Goal: Task Accomplishment & Management: Use online tool/utility

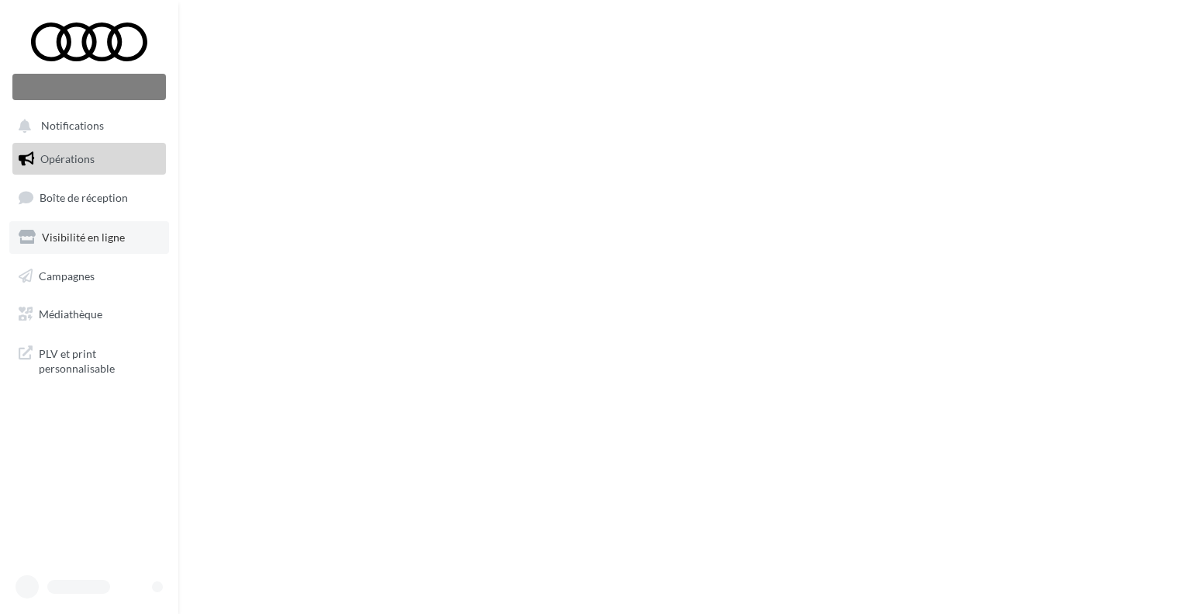
click at [88, 237] on span "Visibilité en ligne" at bounding box center [83, 236] width 83 height 13
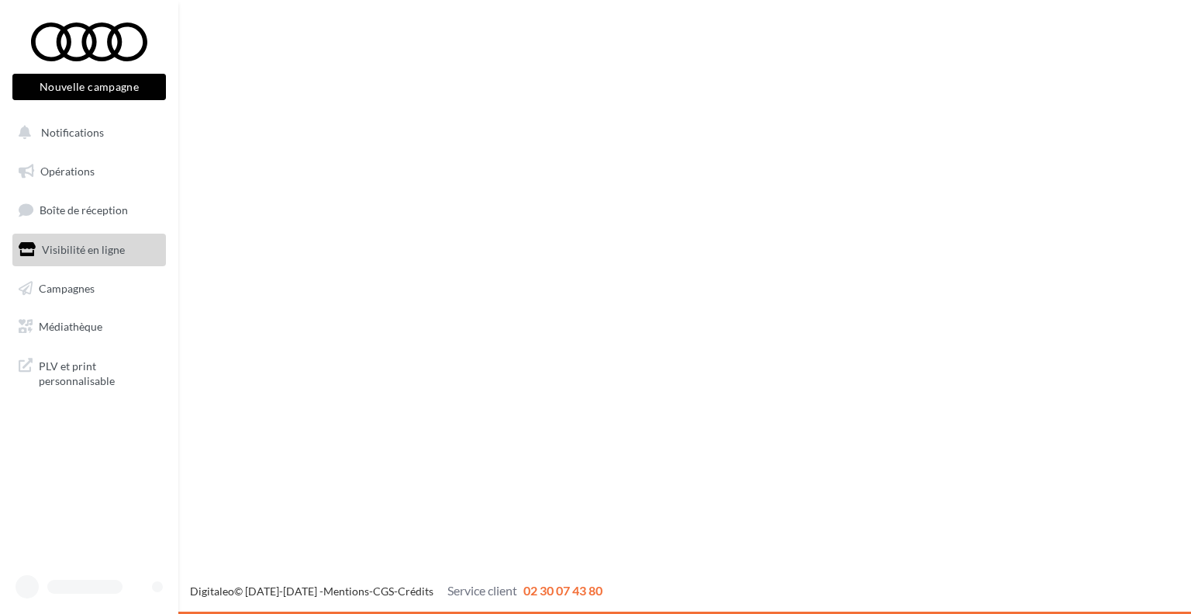
click at [92, 197] on link "Boîte de réception" at bounding box center [89, 209] width 160 height 33
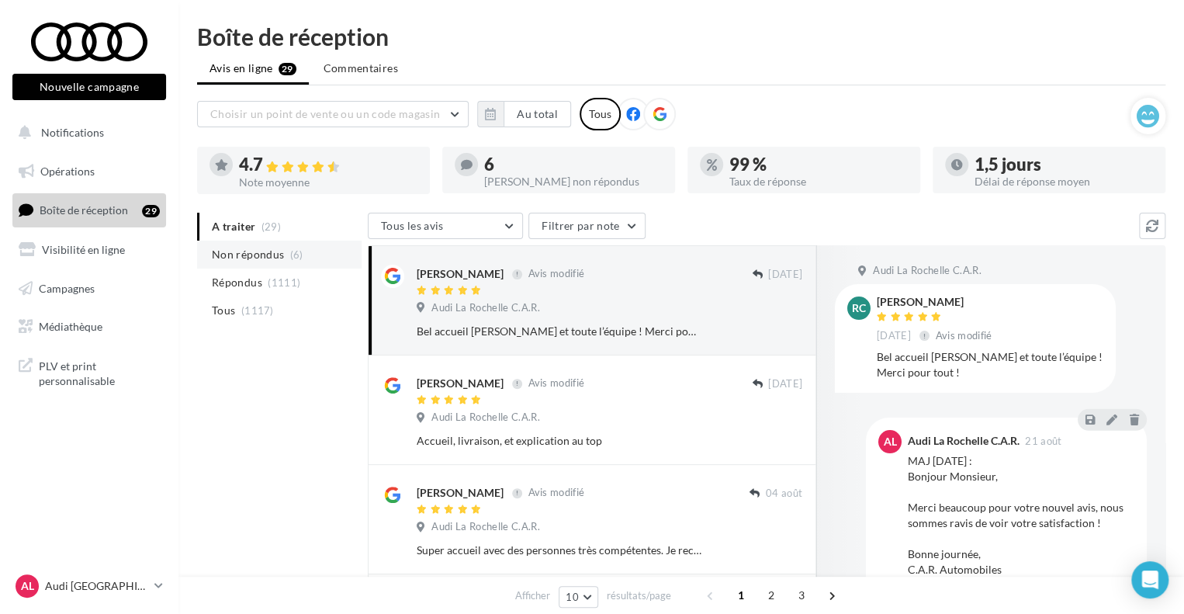
click at [251, 247] on span "Non répondus" at bounding box center [248, 255] width 72 height 16
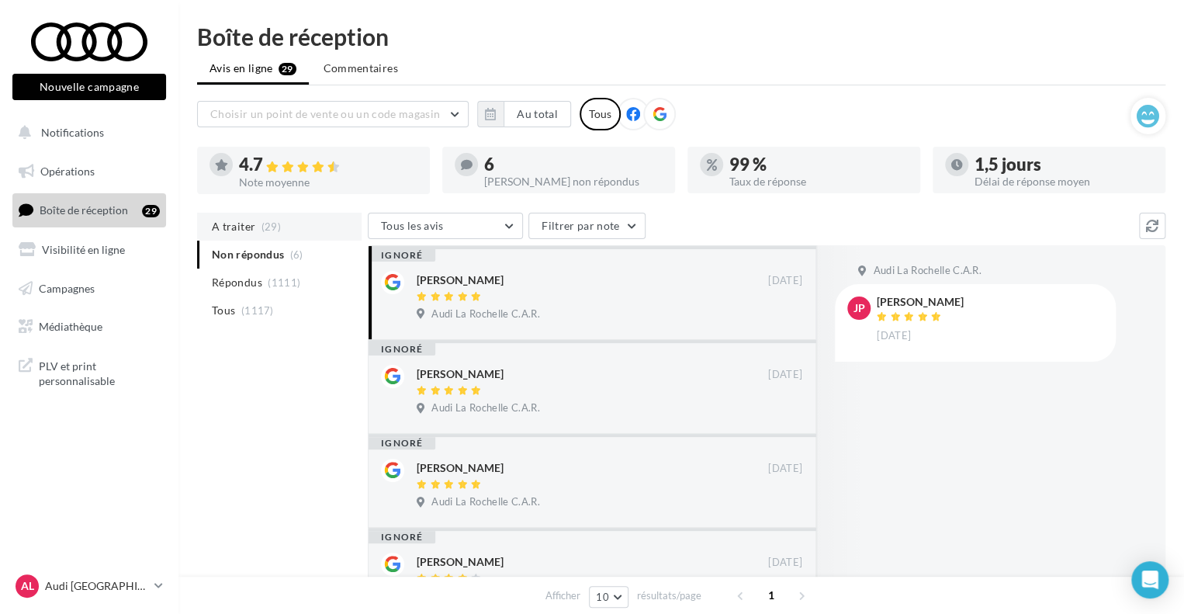
click at [239, 221] on span "A traiter" at bounding box center [233, 227] width 43 height 16
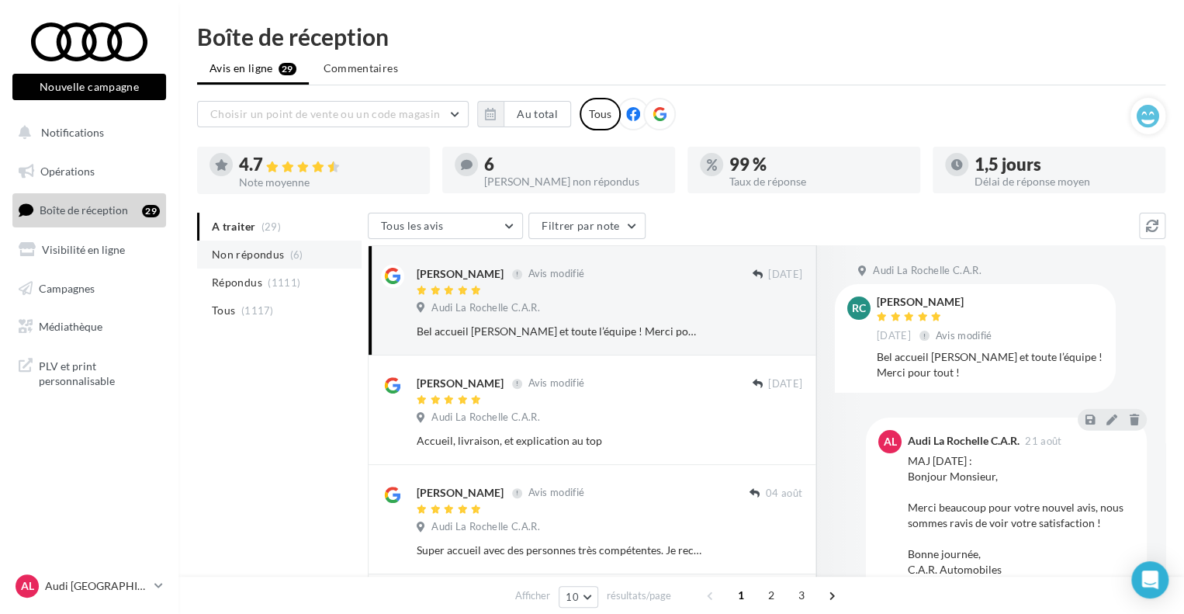
click at [268, 260] on span "Non répondus" at bounding box center [248, 255] width 72 height 16
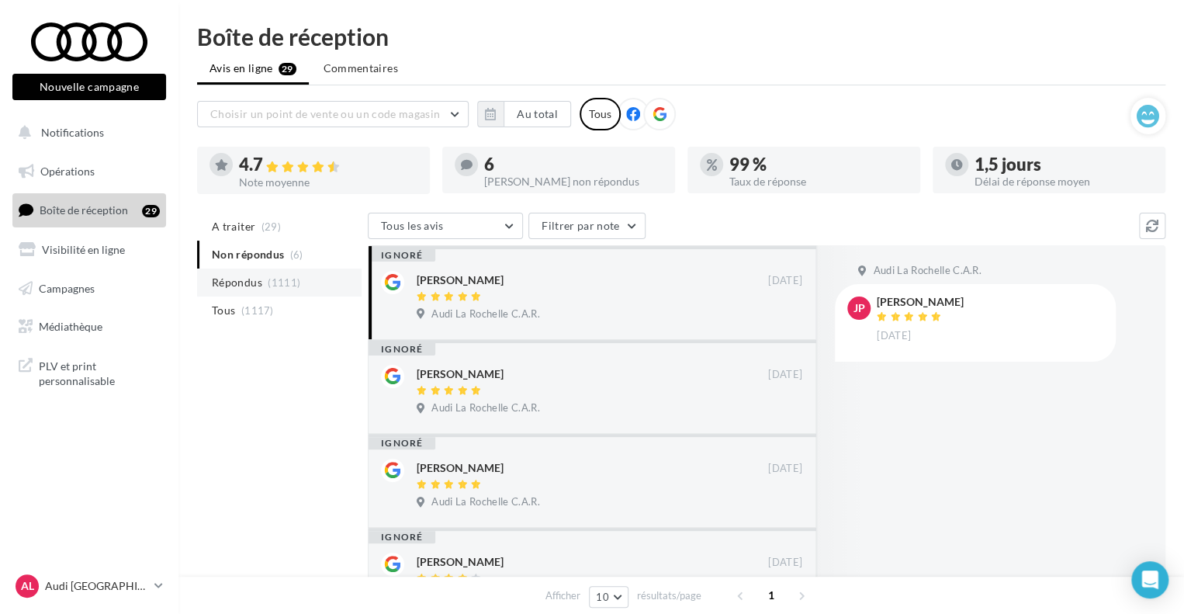
click at [276, 278] on span "(1111)" at bounding box center [284, 282] width 33 height 12
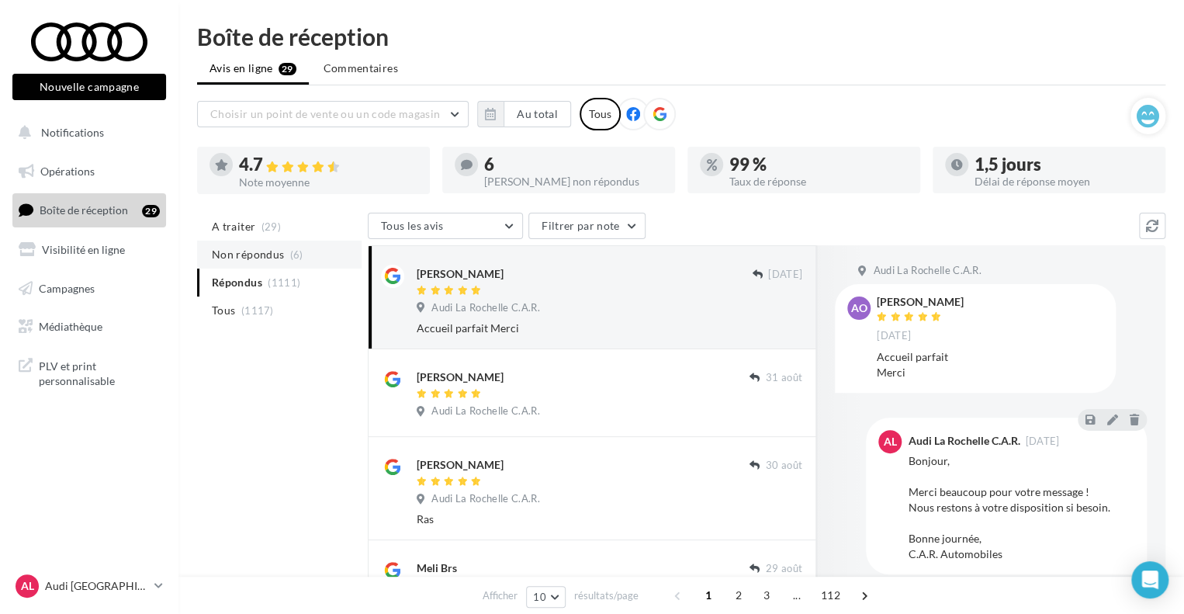
click at [261, 259] on span "Non répondus" at bounding box center [248, 255] width 72 height 16
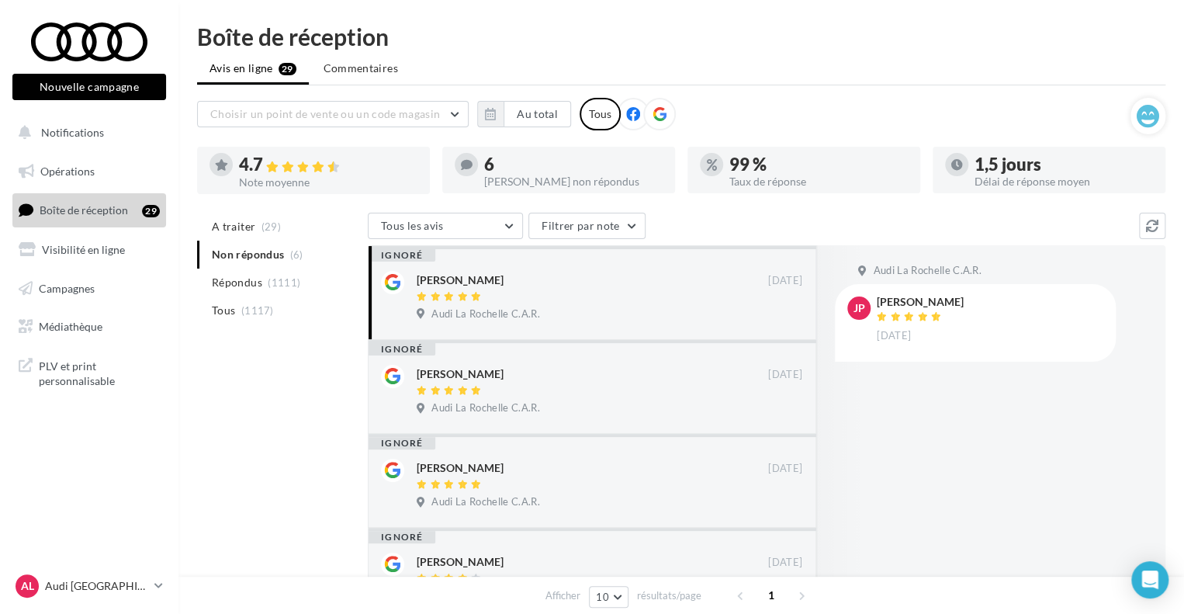
click at [282, 356] on div "A traiter (29) Non répondus (6) Répondus (1111) Tous (1117) Tous les avis Tous …" at bounding box center [681, 540] width 968 height 655
click at [258, 289] on span "Répondus" at bounding box center [237, 283] width 50 height 16
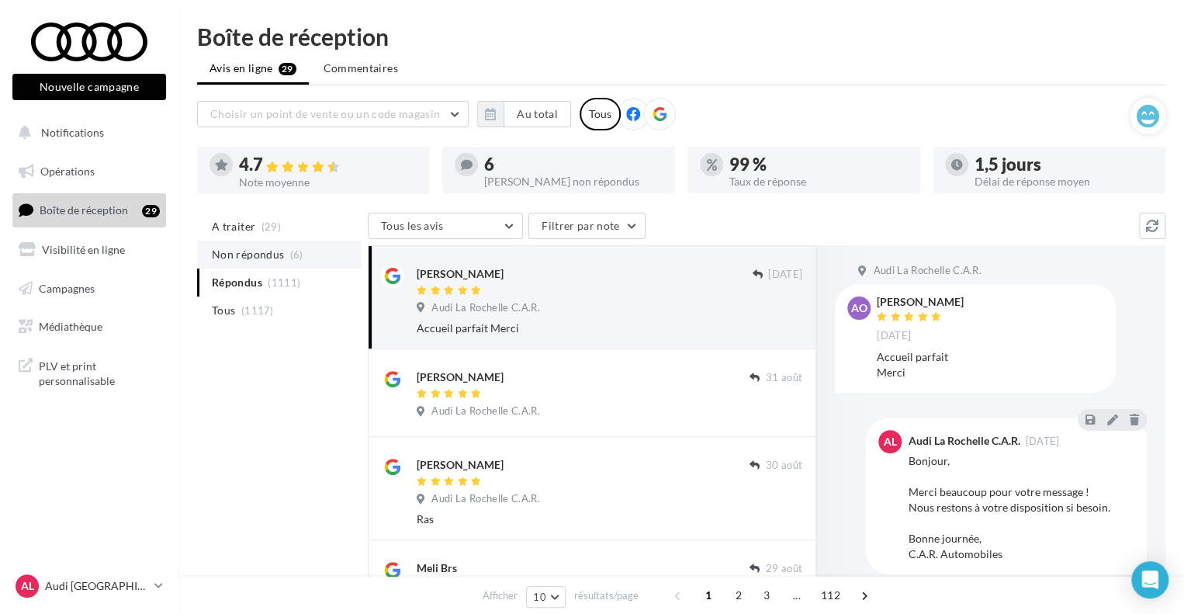
click at [261, 257] on span "Non répondus" at bounding box center [248, 255] width 72 height 16
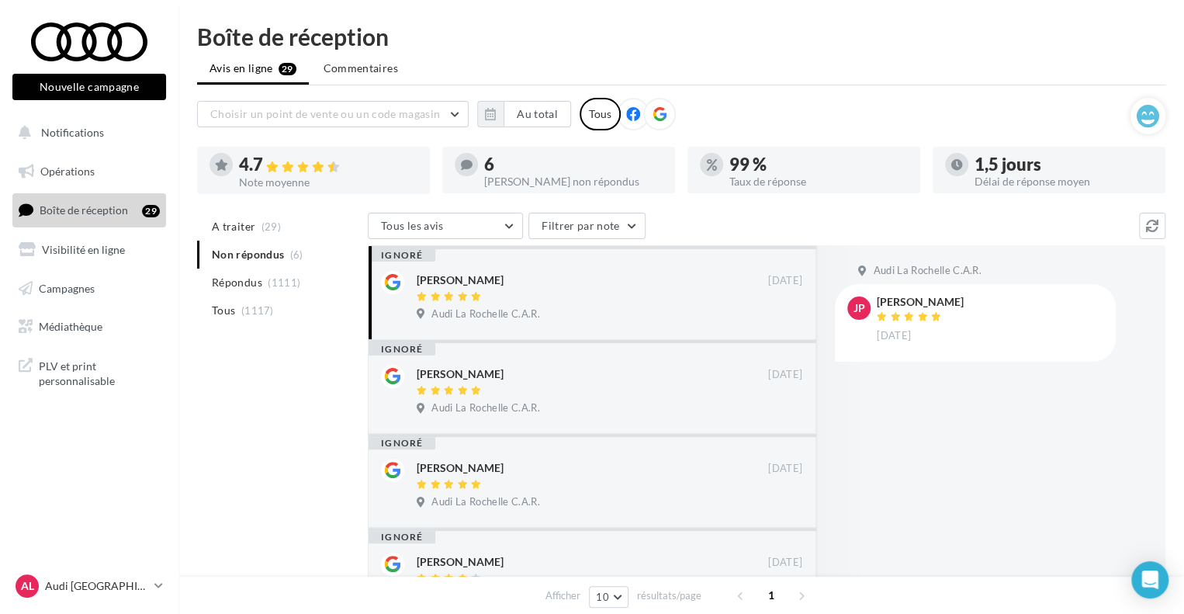
drag, startPoint x: 766, startPoint y: 162, endPoint x: 733, endPoint y: 164, distance: 33.4
click at [733, 164] on div "99 %" at bounding box center [818, 164] width 178 height 17
drag, startPoint x: 794, startPoint y: 234, endPoint x: 790, endPoint y: 221, distance: 13.7
click at [794, 233] on div "Tous les avis Tous les avis Avis avec commentaire Avis sans commentaire Filtrer…" at bounding box center [753, 227] width 771 height 29
click at [243, 229] on span "A traiter" at bounding box center [233, 227] width 43 height 16
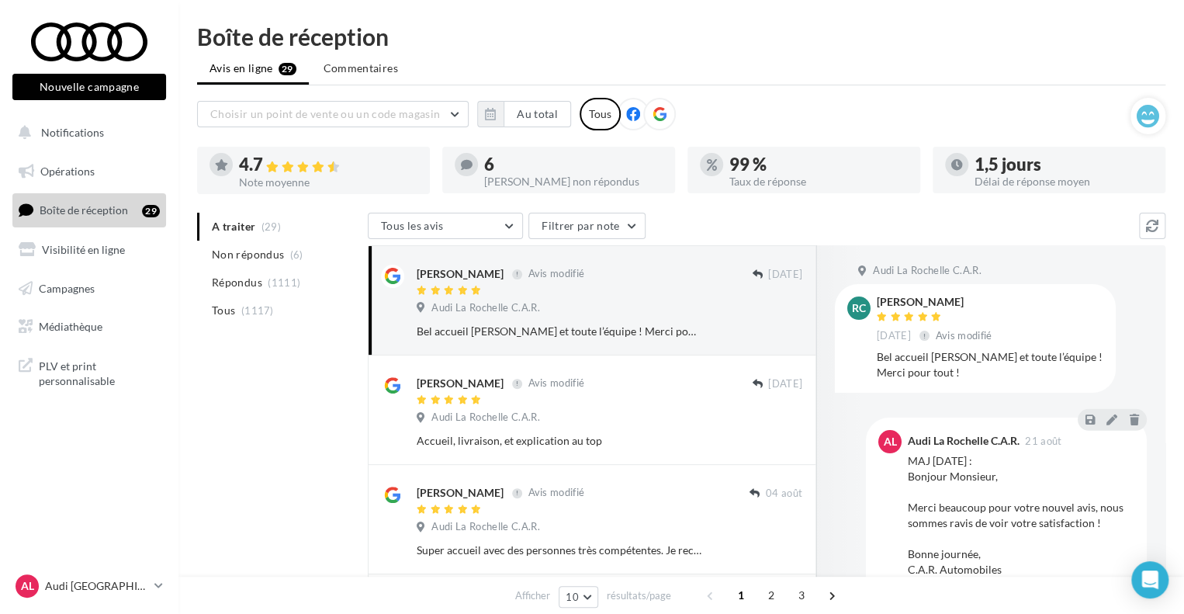
click at [780, 120] on div "Choisir un point de vente ou un code magasin 04170 - Audi [GEOGRAPHIC_DATA] C.A…" at bounding box center [663, 114] width 933 height 33
